Goal: Information Seeking & Learning: Learn about a topic

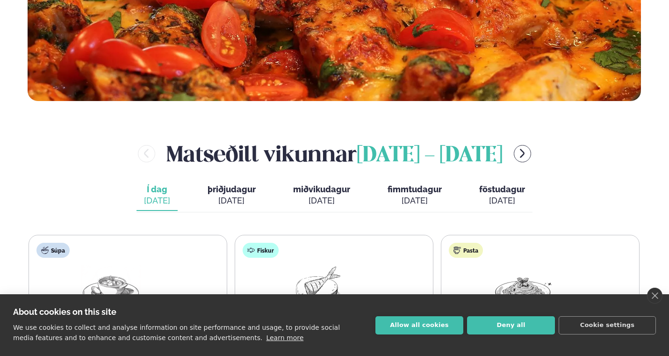
scroll to position [310, 0]
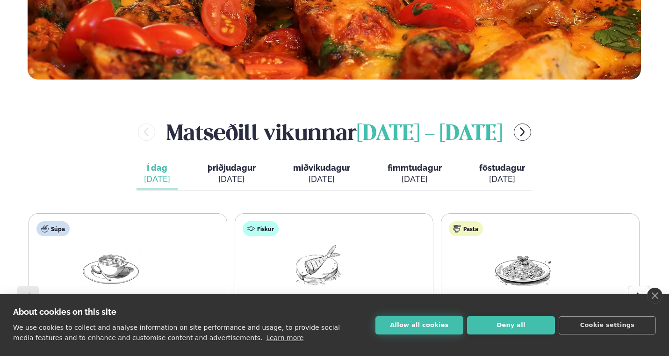
click at [431, 324] on button "Allow all cookies" at bounding box center [420, 325] width 88 height 18
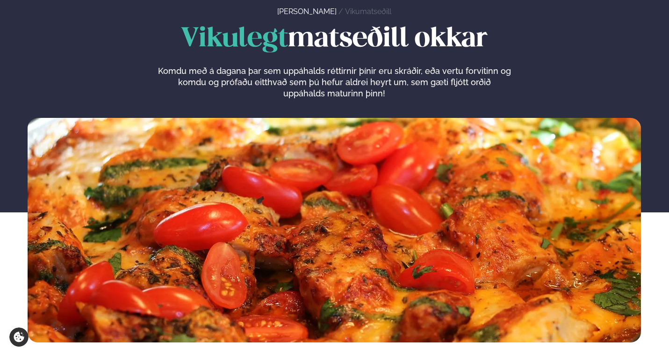
scroll to position [0, 0]
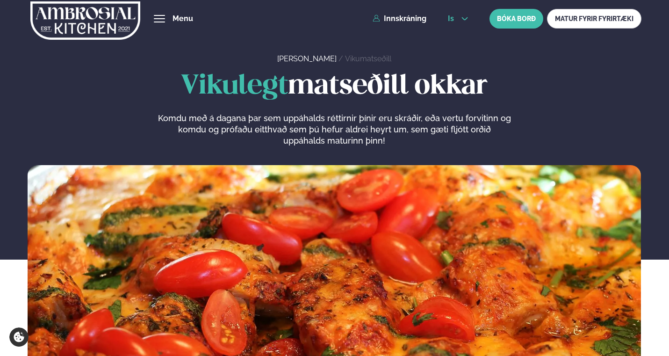
click at [464, 20] on icon at bounding box center [465, 18] width 6 height 3
click at [458, 36] on link "en" at bounding box center [458, 35] width 35 height 19
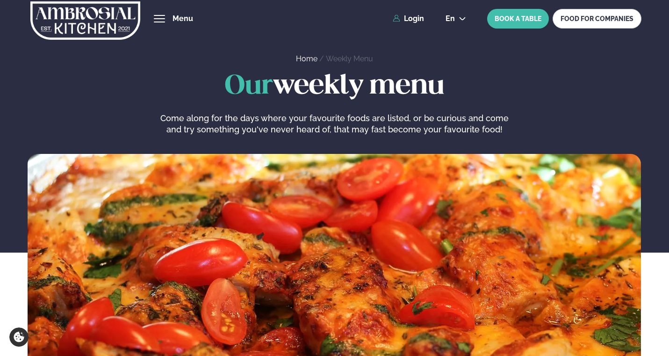
click at [163, 17] on div "hamburger" at bounding box center [159, 18] width 11 height 7
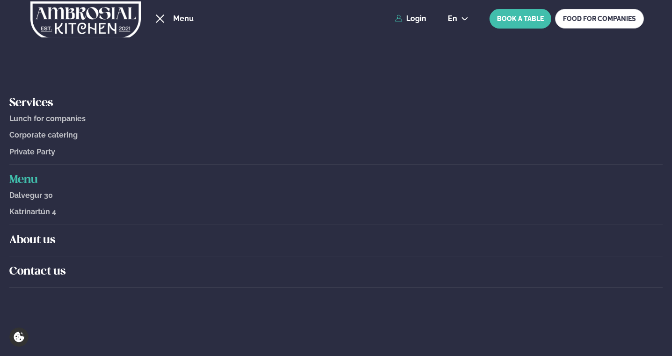
click at [56, 120] on span "Lunch for companies" at bounding box center [47, 118] width 76 height 9
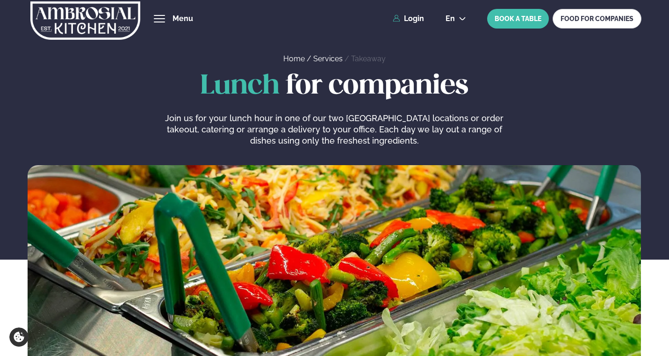
click at [102, 29] on img at bounding box center [84, 20] width 111 height 38
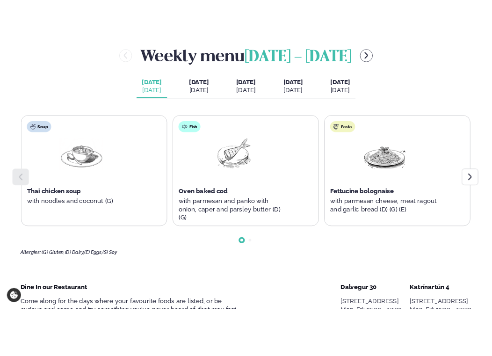
scroll to position [424, 0]
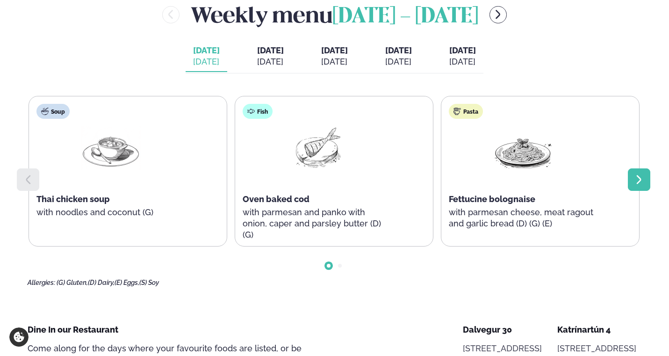
click at [646, 180] on div at bounding box center [639, 179] width 22 height 22
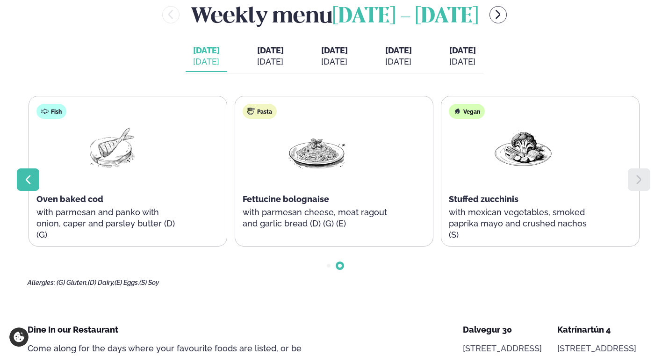
click at [31, 182] on icon at bounding box center [27, 179] width 11 height 11
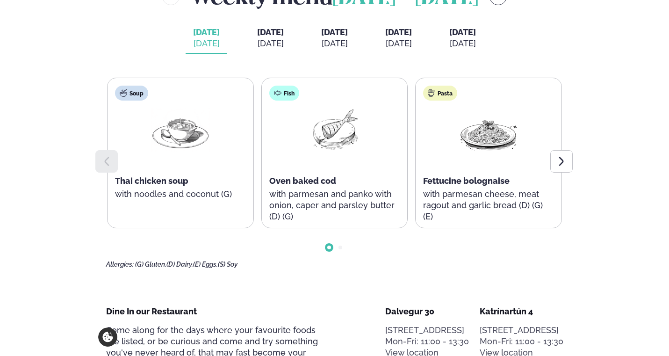
scroll to position [429, 0]
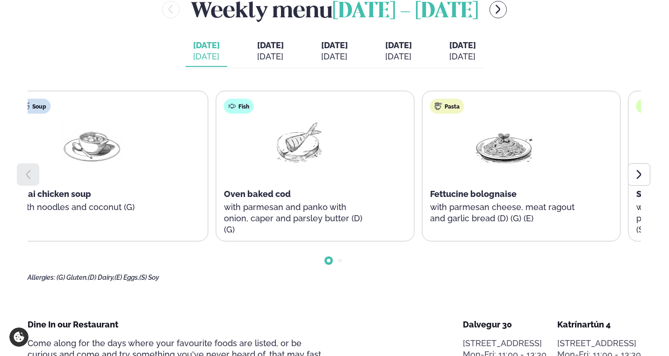
click at [295, 191] on div "Oven baked cod" at bounding box center [298, 194] width 149 height 11
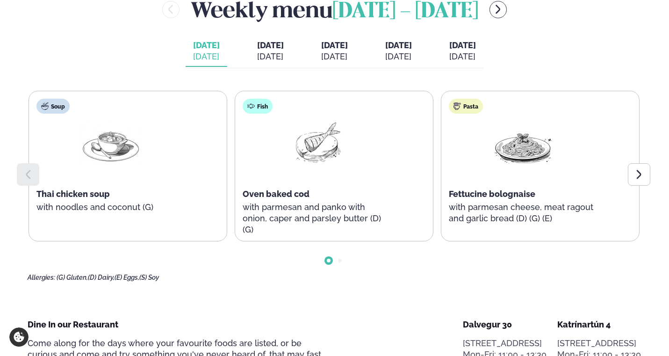
click at [288, 197] on span "Oven baked cod" at bounding box center [276, 194] width 67 height 10
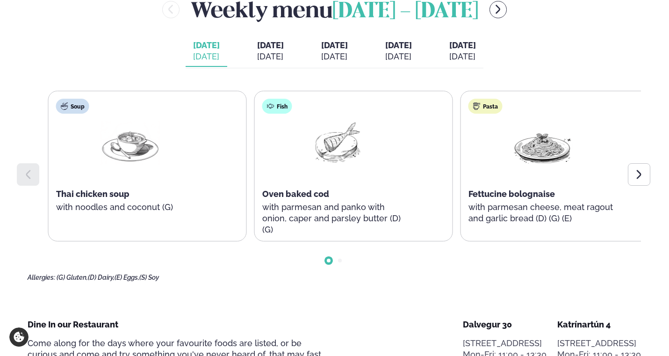
click at [283, 205] on div "Fish Oven baked cod with parmesan and panko with onion, caper and parsley butte…" at bounding box center [337, 171] width 164 height 161
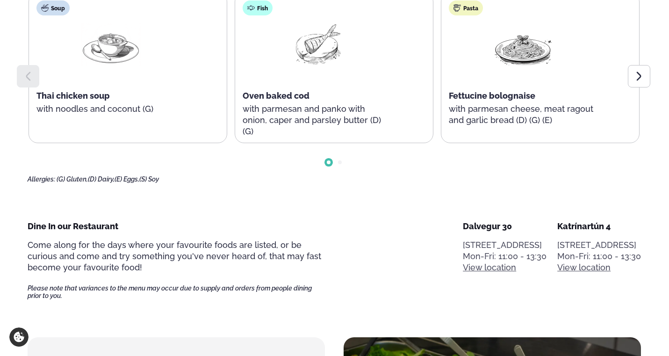
scroll to position [588, 0]
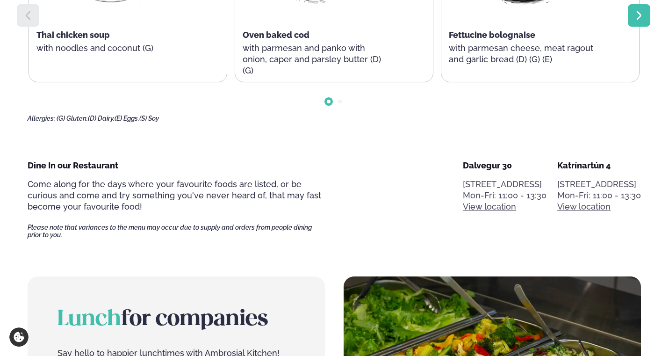
click at [635, 26] on div at bounding box center [639, 15] width 22 height 22
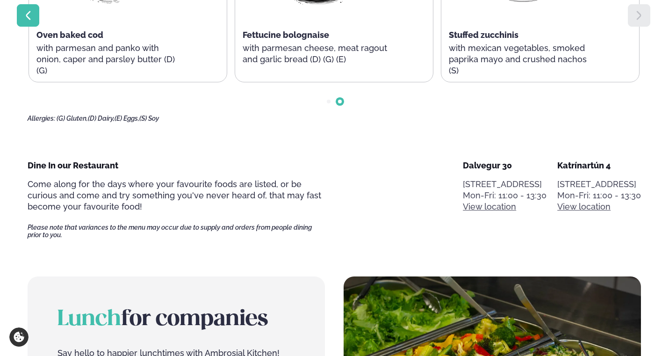
click at [21, 22] on div at bounding box center [28, 15] width 22 height 22
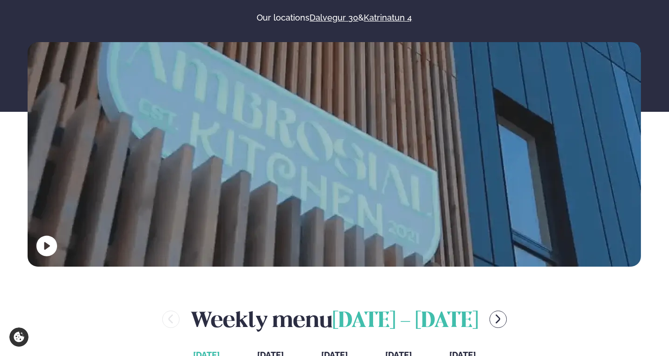
scroll to position [0, 0]
